Goal: Feedback & Contribution: Leave review/rating

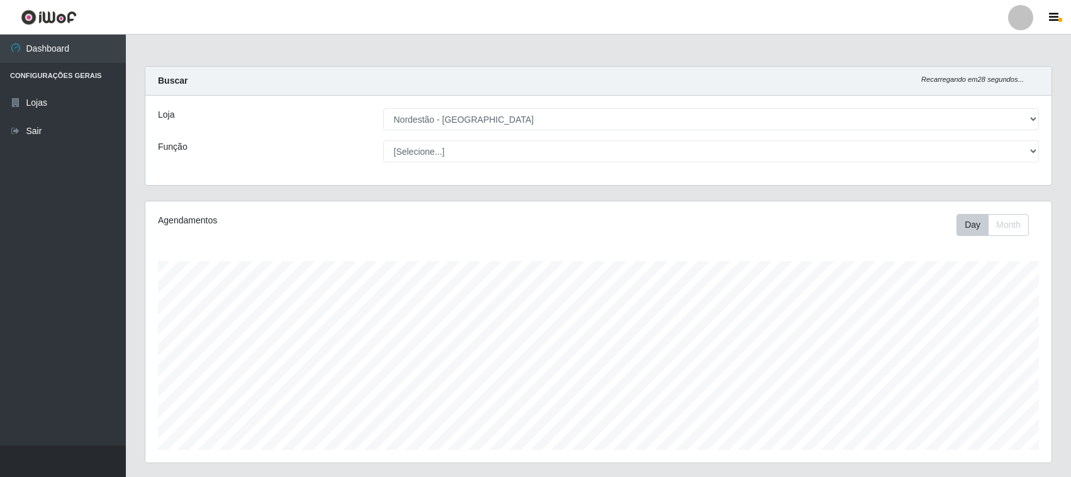
select select "420"
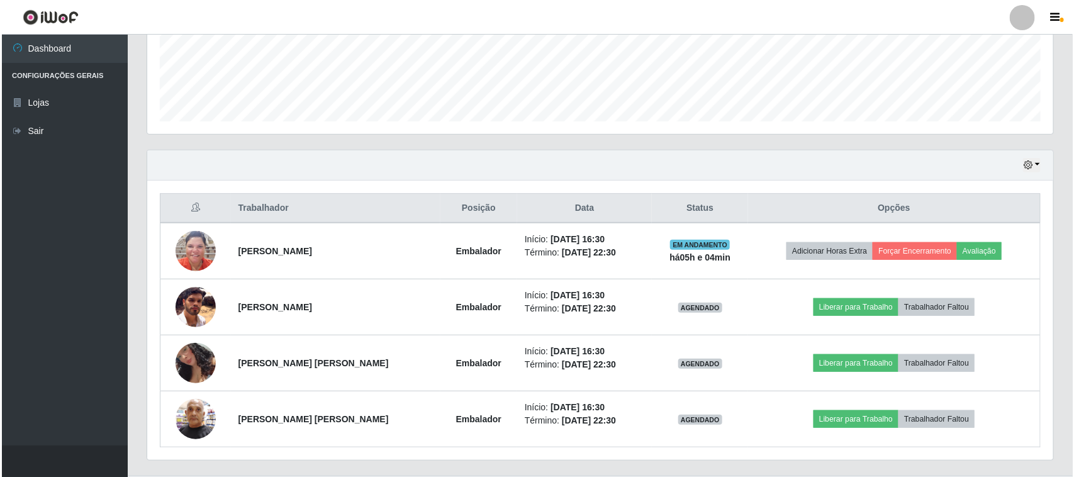
scroll to position [262, 906]
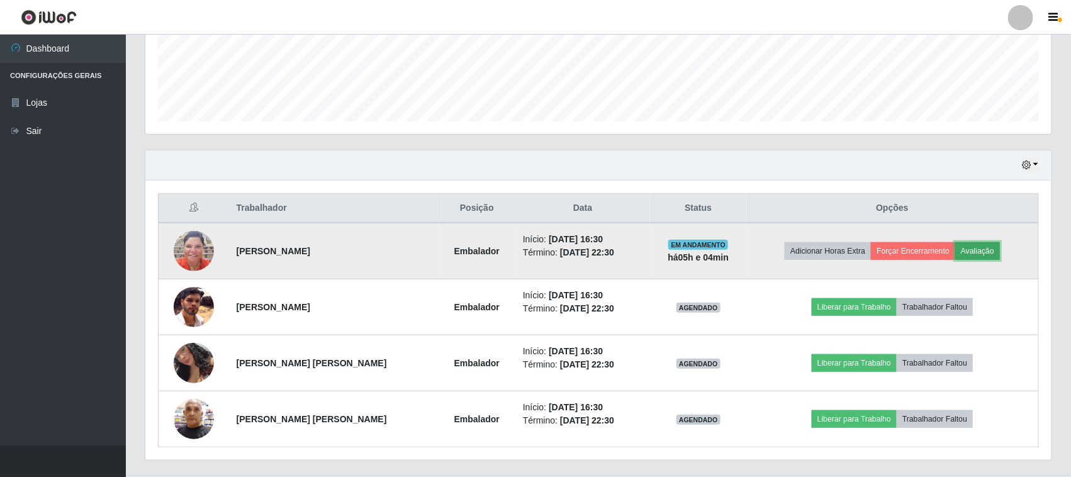
click at [982, 252] on button "Avaliação" at bounding box center [977, 251] width 45 height 18
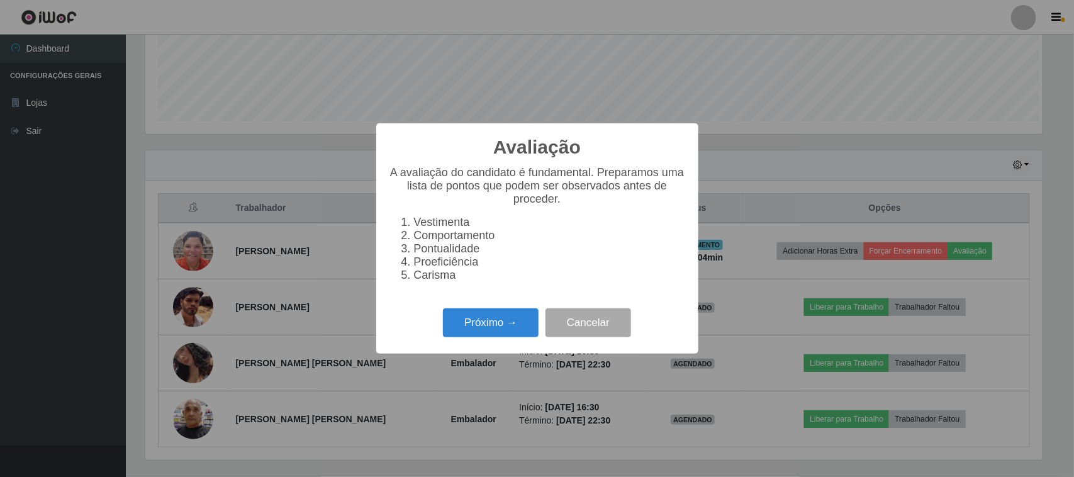
scroll to position [262, 898]
click at [511, 335] on button "Próximo →" at bounding box center [491, 323] width 96 height 30
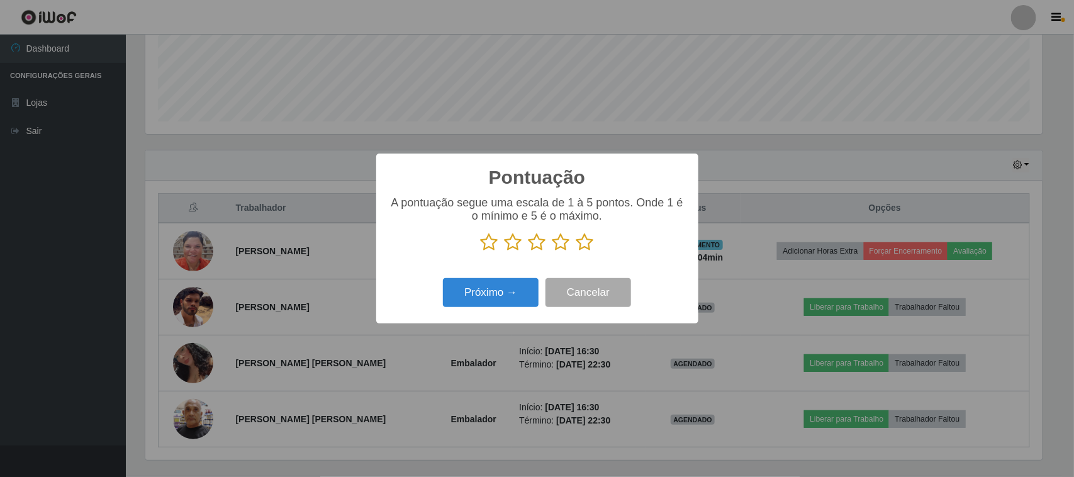
click at [581, 244] on icon at bounding box center [586, 242] width 18 height 19
click at [577, 252] on input "radio" at bounding box center [577, 252] width 0 height 0
click at [508, 293] on button "Próximo →" at bounding box center [491, 293] width 96 height 30
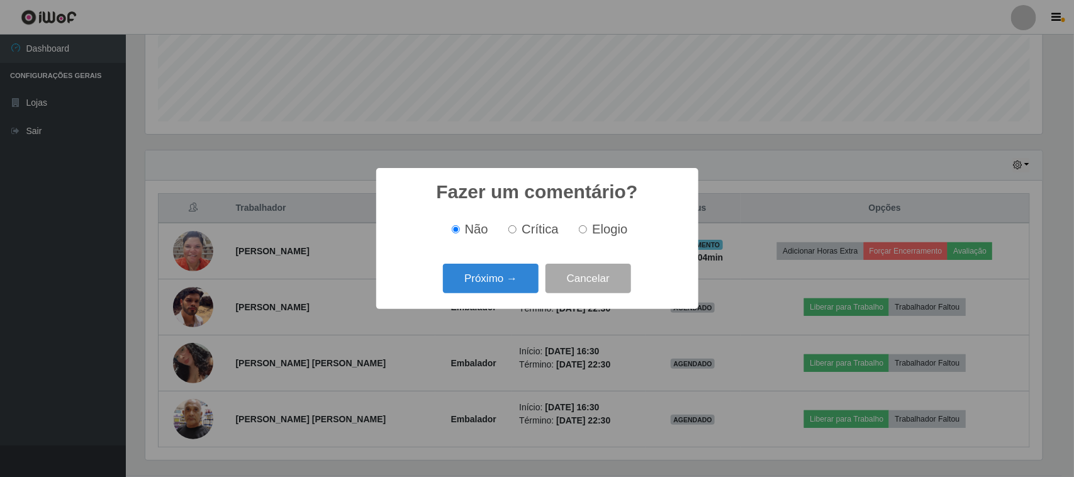
click at [584, 234] on input "Elogio" at bounding box center [583, 229] width 8 height 8
radio input "true"
click at [518, 278] on button "Próximo →" at bounding box center [491, 279] width 96 height 30
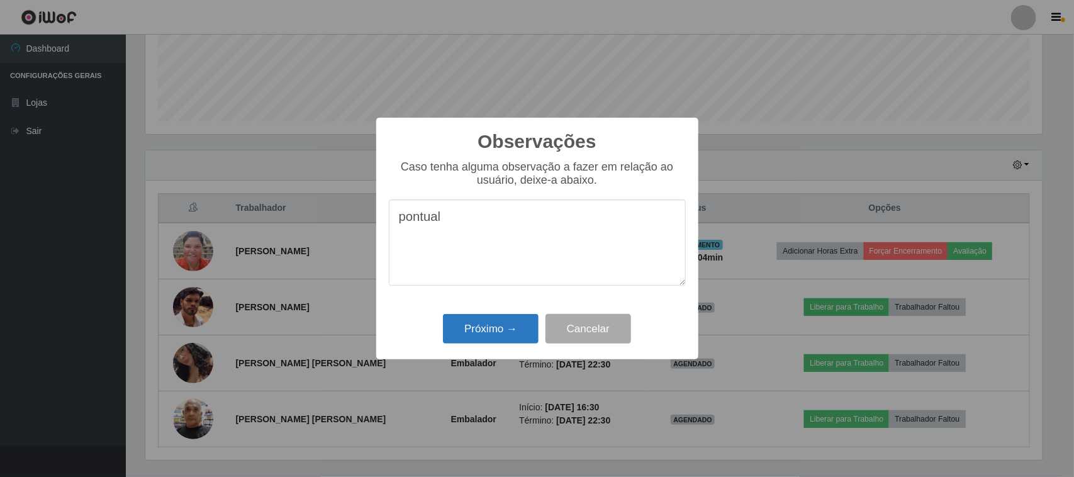
type textarea "pontual"
click at [513, 335] on button "Próximo →" at bounding box center [491, 329] width 96 height 30
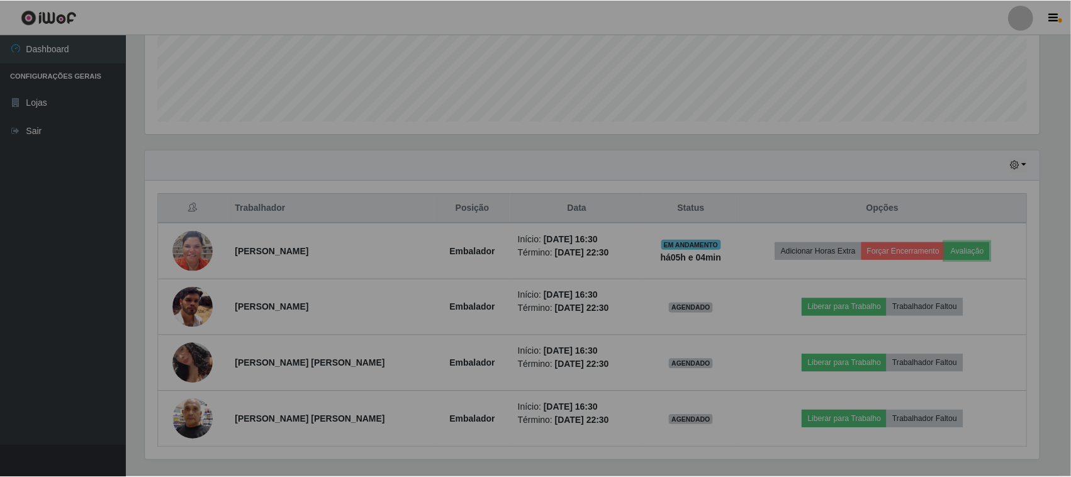
scroll to position [262, 906]
